Goal: Task Accomplishment & Management: Manage account settings

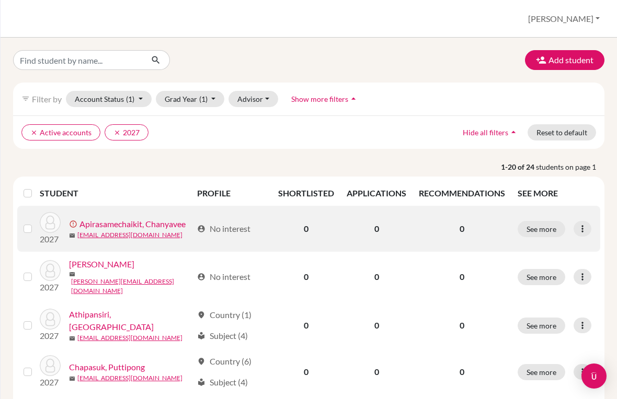
click at [164, 225] on link "Apirasamechaikit, Chanyavee" at bounding box center [132, 224] width 106 height 13
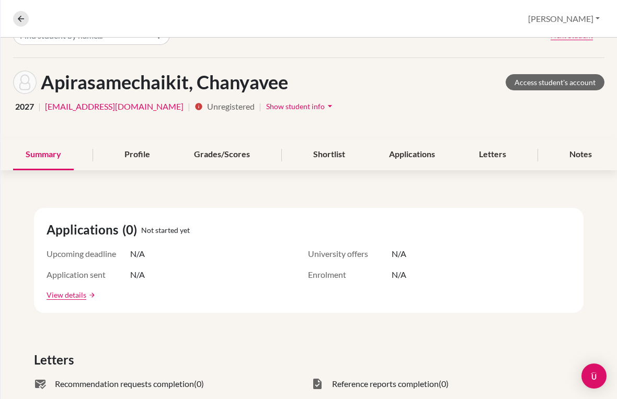
scroll to position [29, 0]
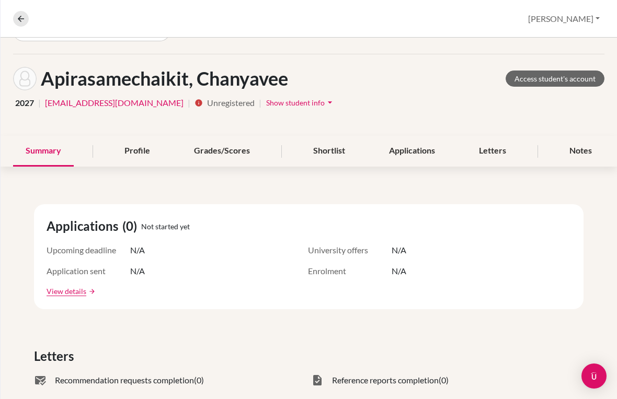
click at [270, 103] on span "Show student info" at bounding box center [295, 102] width 59 height 9
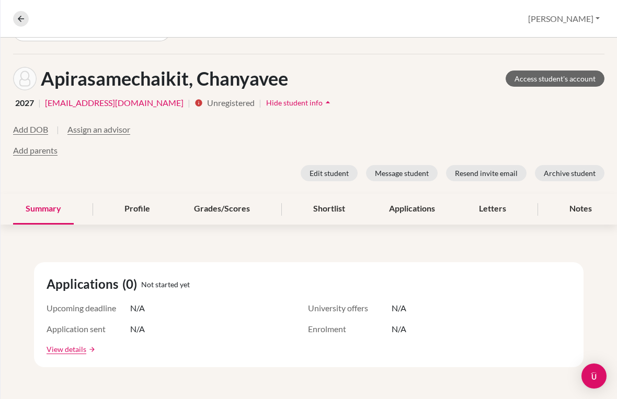
scroll to position [0, 0]
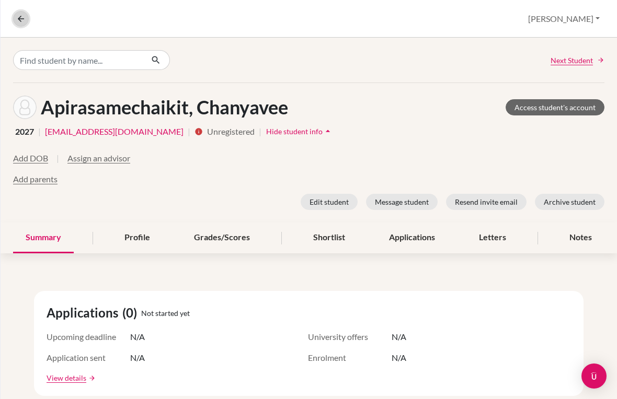
click at [23, 17] on icon at bounding box center [20, 18] width 9 height 9
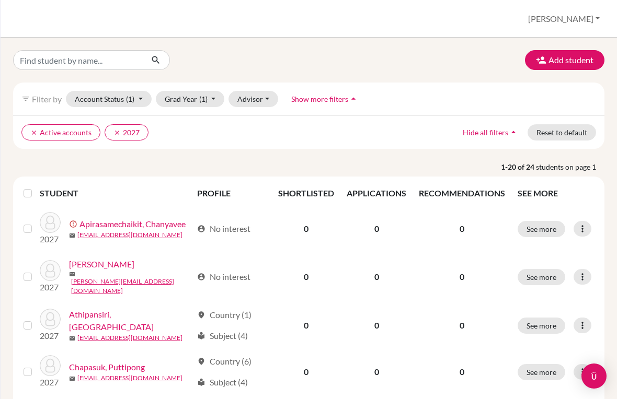
click at [155, 171] on p "1-20 of 24 students on page 1" at bounding box center [308, 166] width 607 height 11
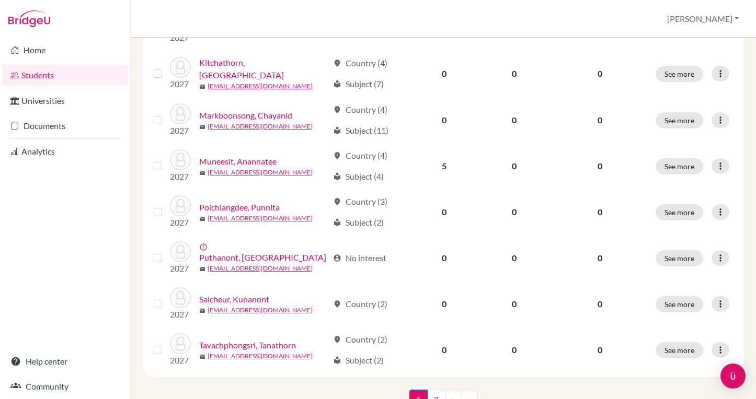
scroll to position [796, 0]
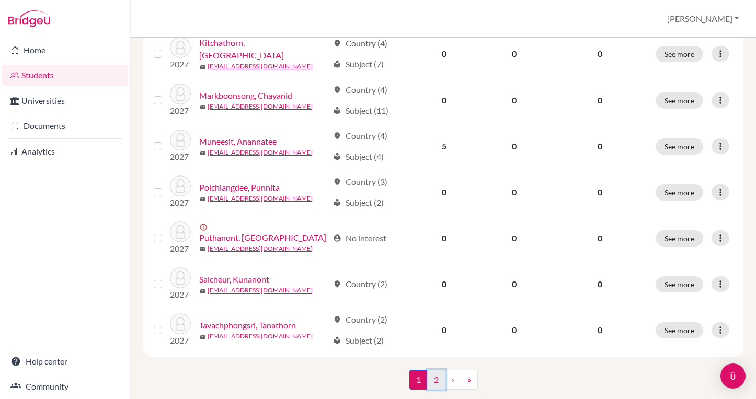
click at [432, 370] on link "2" at bounding box center [436, 380] width 18 height 20
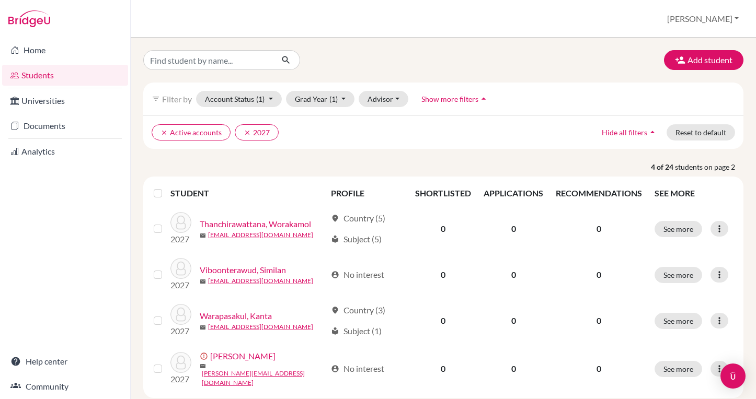
scroll to position [61, 0]
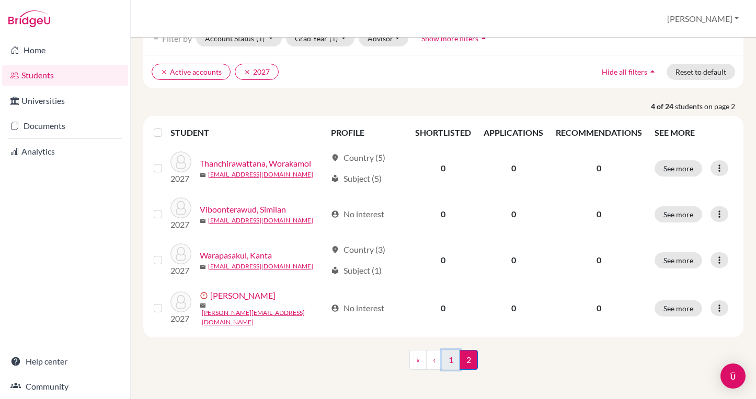
click at [450, 365] on link "1" at bounding box center [451, 360] width 18 height 20
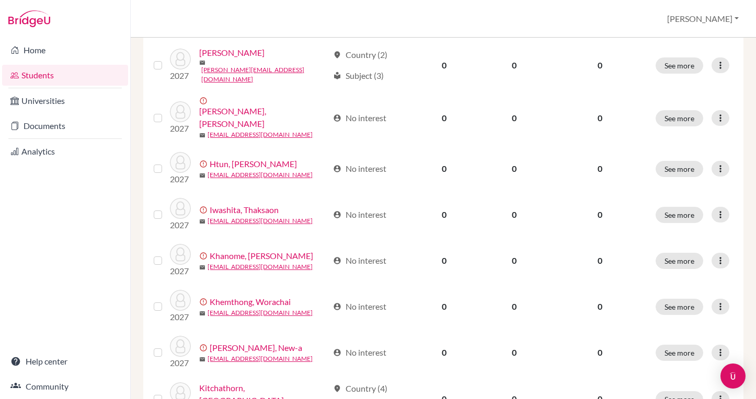
scroll to position [458, 0]
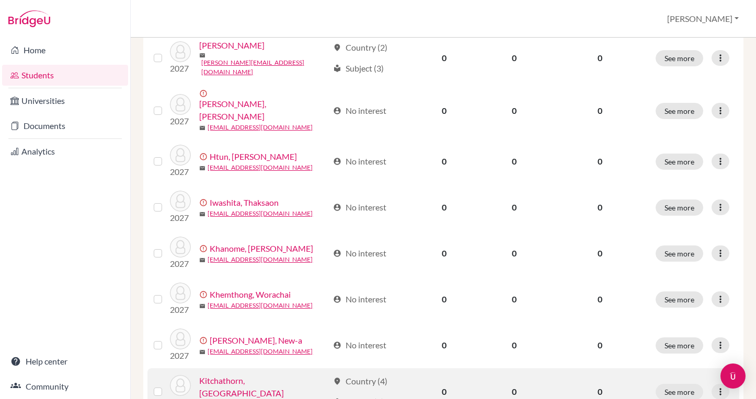
click at [264, 375] on link "Kitchathorn, [GEOGRAPHIC_DATA]" at bounding box center [263, 387] width 129 height 25
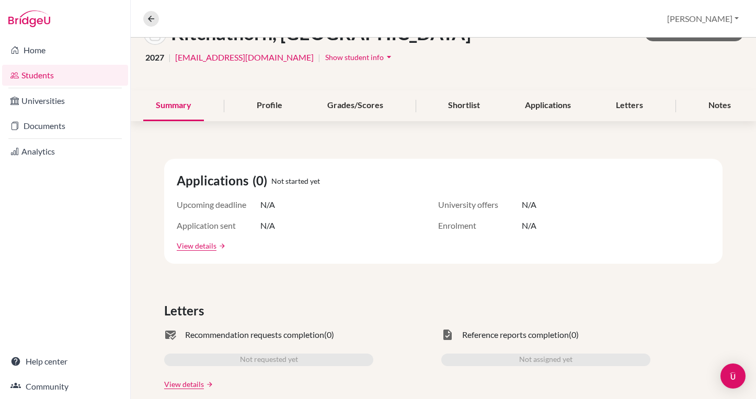
scroll to position [74, 0]
click at [325, 52] on button "Show student info arrow_drop_down" at bounding box center [360, 58] width 70 height 16
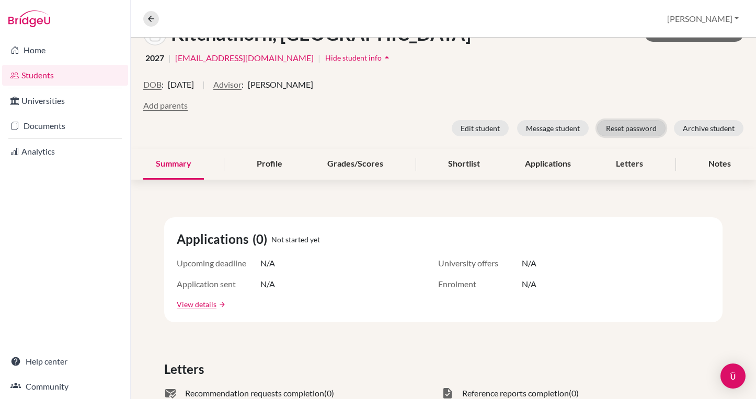
click at [636, 131] on button "Reset password" at bounding box center [631, 128] width 68 height 16
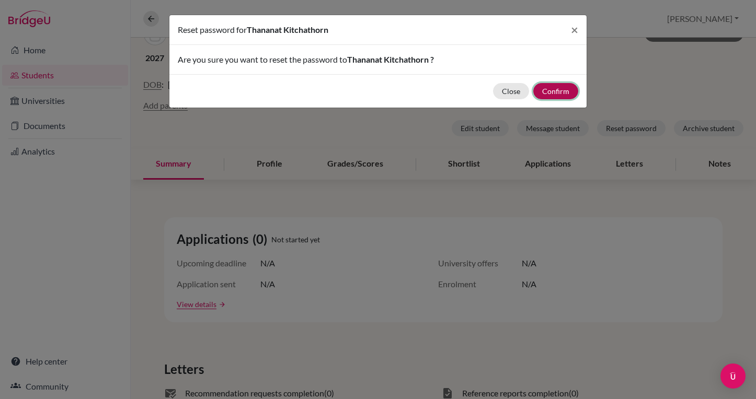
click at [553, 88] on button "Confirm" at bounding box center [555, 91] width 45 height 16
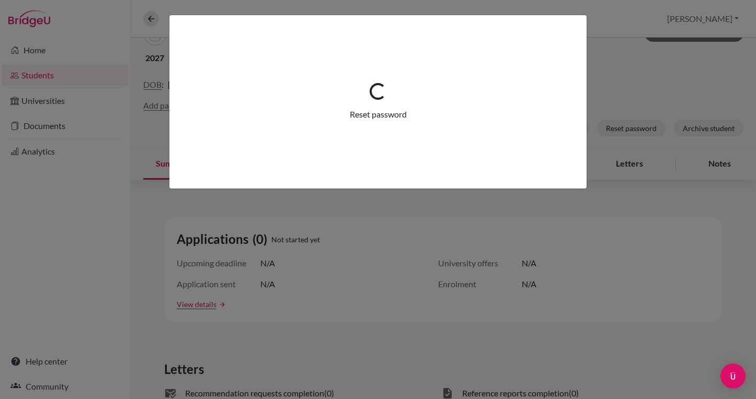
scroll to position [115, 0]
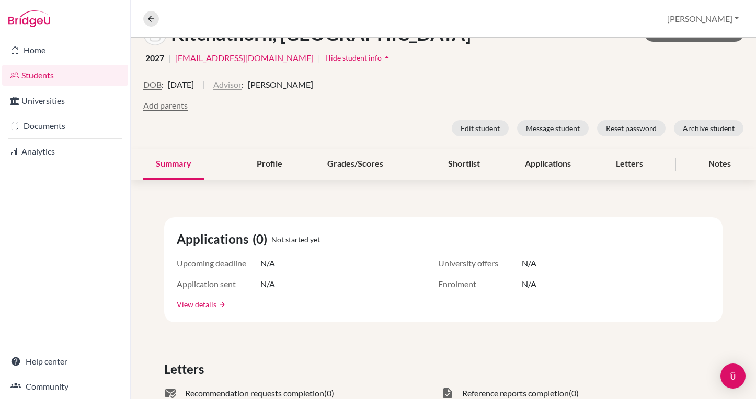
click at [241, 84] on button "Advisor" at bounding box center [227, 84] width 28 height 13
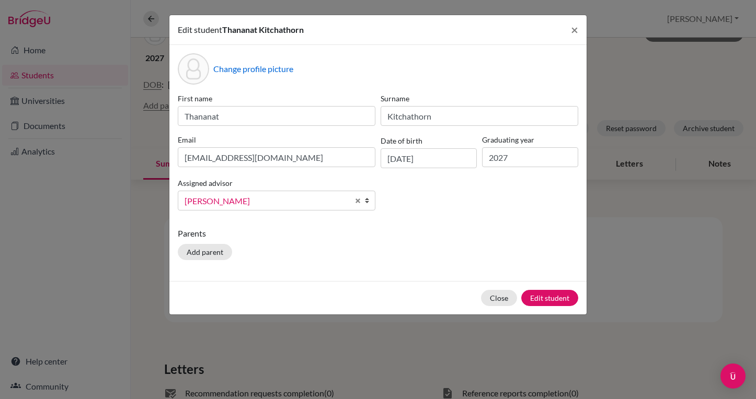
click at [237, 201] on span "[PERSON_NAME]" at bounding box center [266, 201] width 164 height 14
click at [496, 235] on p "Parents" at bounding box center [378, 233] width 400 height 13
click at [545, 306] on button "Edit student" at bounding box center [549, 298] width 57 height 16
